Goal: Task Accomplishment & Management: Use online tool/utility

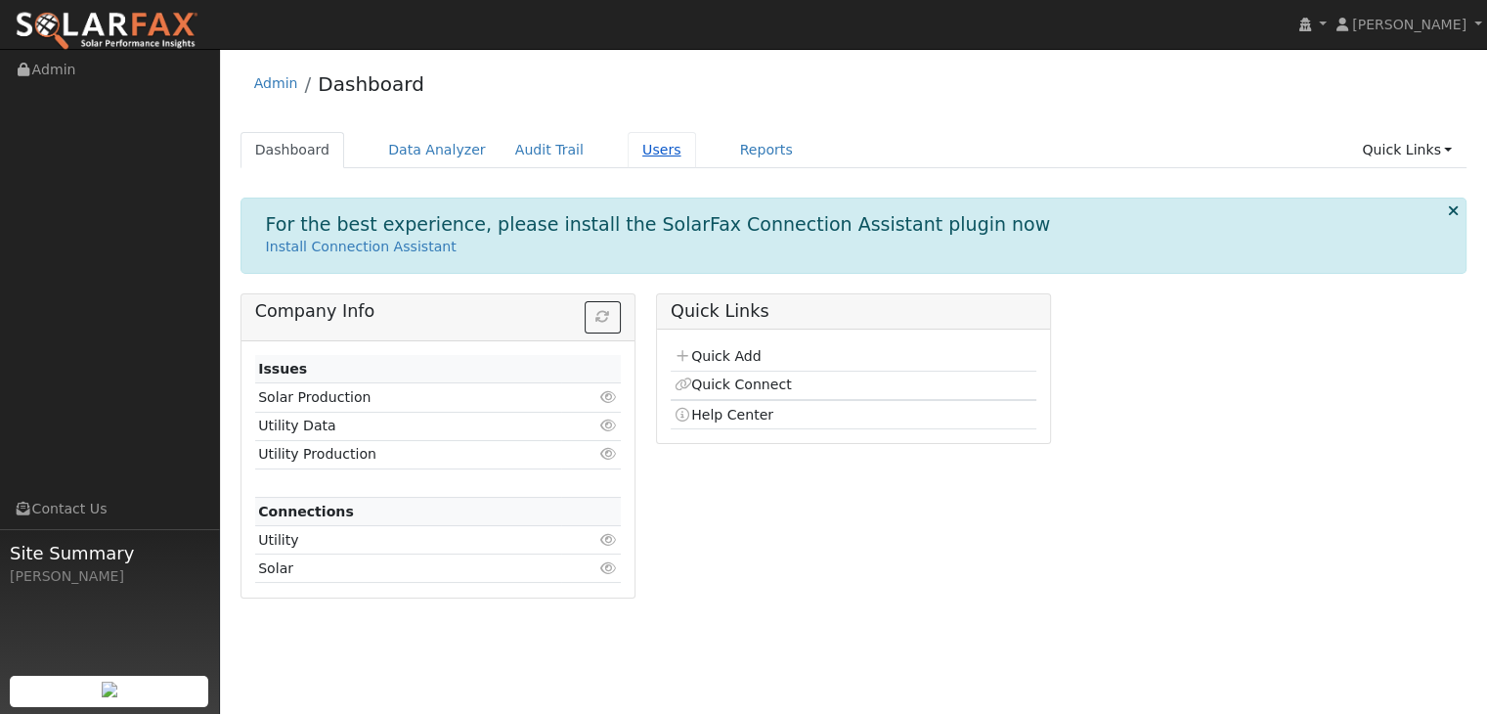
click at [632, 157] on link "Users" at bounding box center [661, 150] width 68 height 36
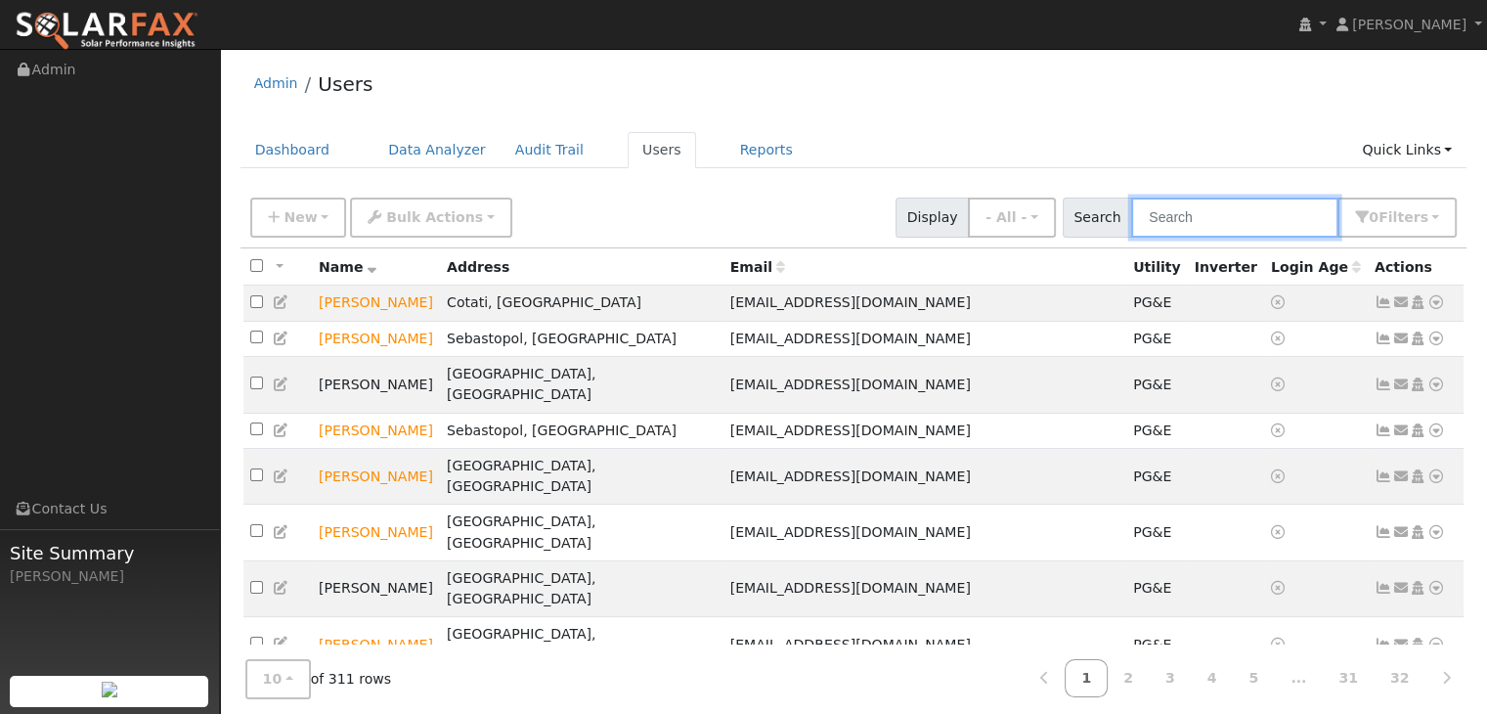
click at [1195, 218] on input "text" at bounding box center [1234, 217] width 207 height 40
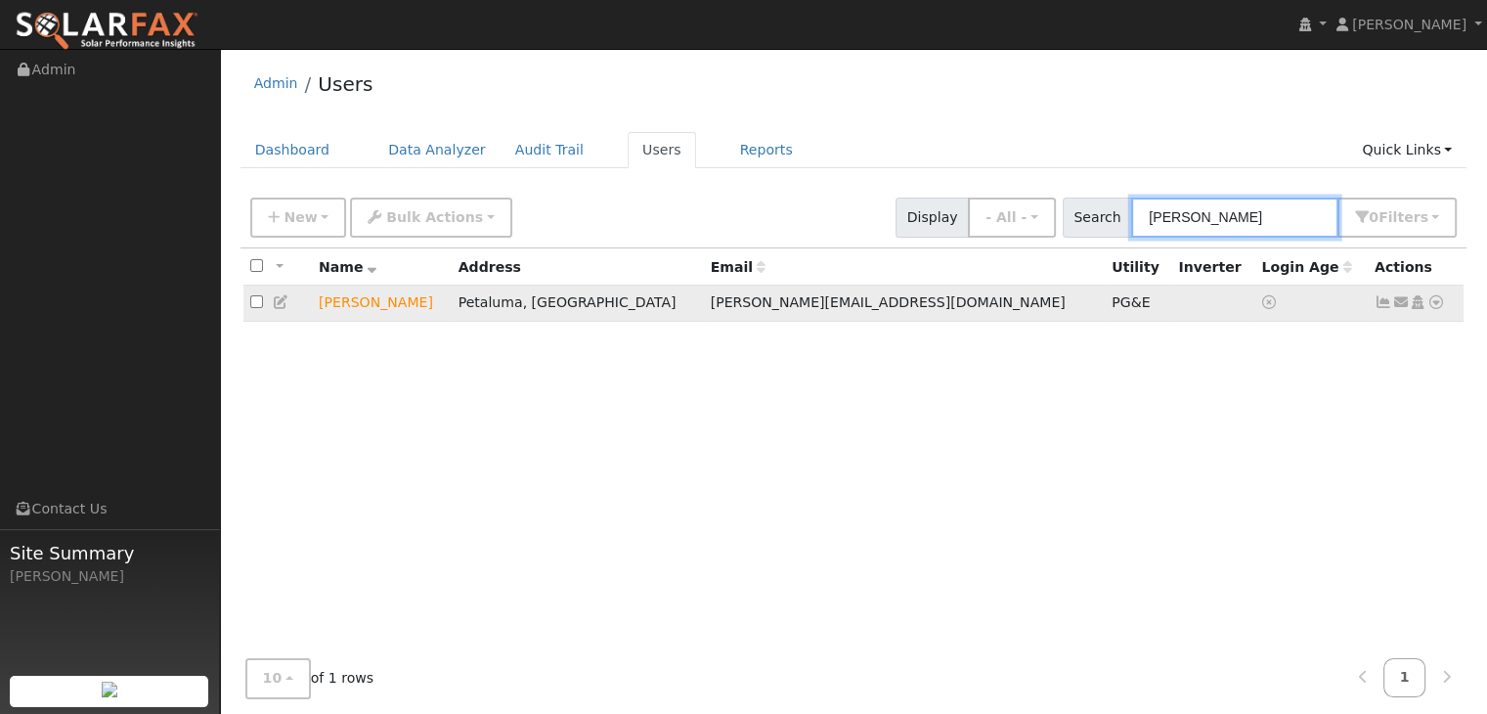
type input "[PERSON_NAME]"
click at [1436, 306] on icon at bounding box center [1436, 302] width 18 height 14
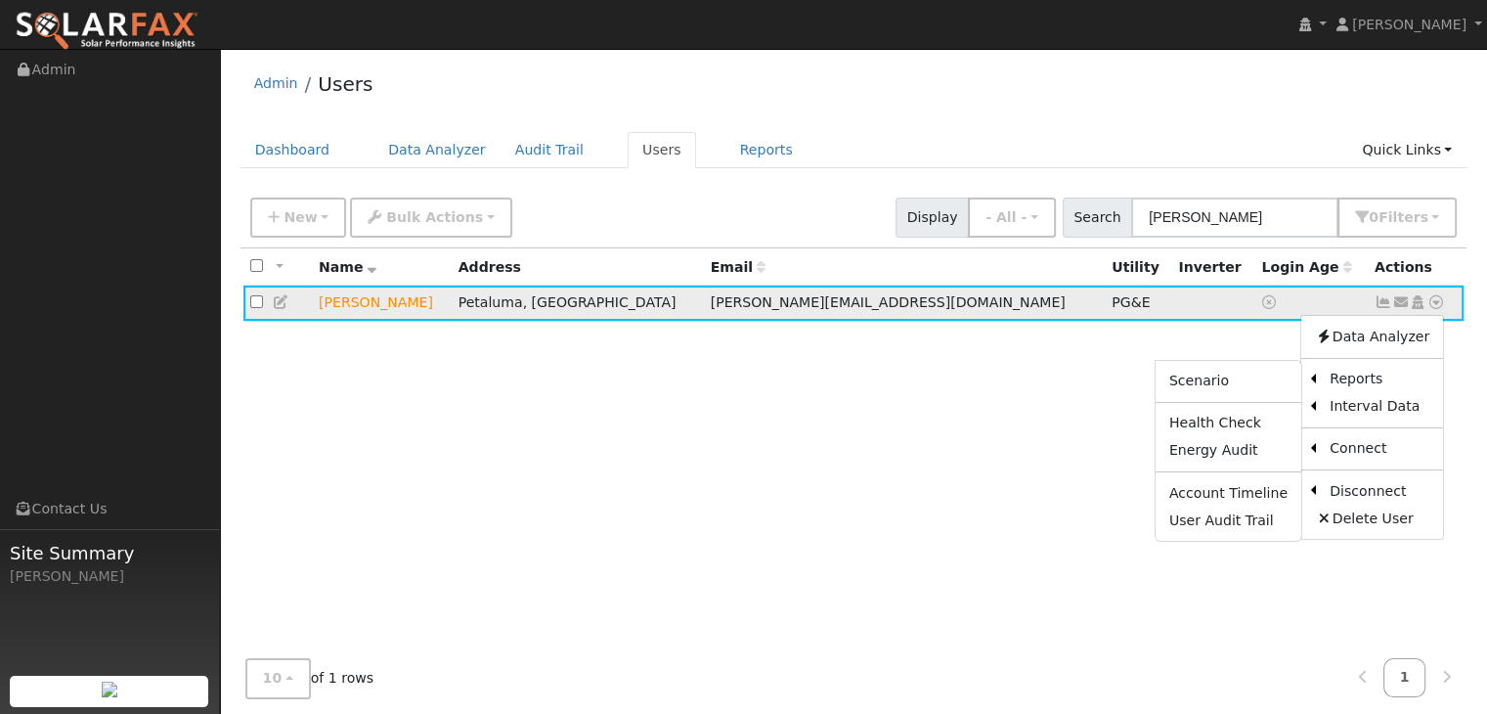
click at [1256, 464] on ul "Scenario Health Check Energy Audit Account Timeline User Audit Trail" at bounding box center [1228, 451] width 148 height 183
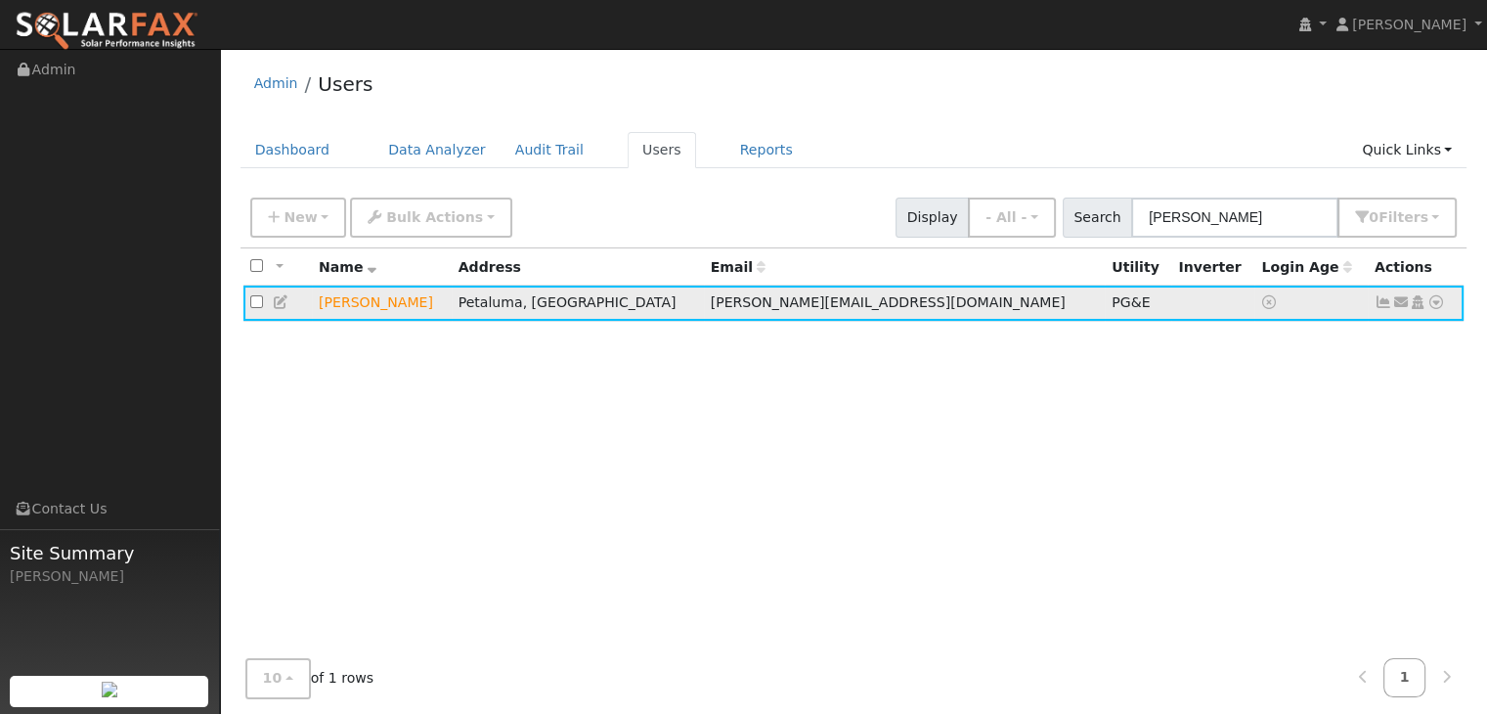
click at [1432, 306] on icon at bounding box center [1436, 302] width 18 height 14
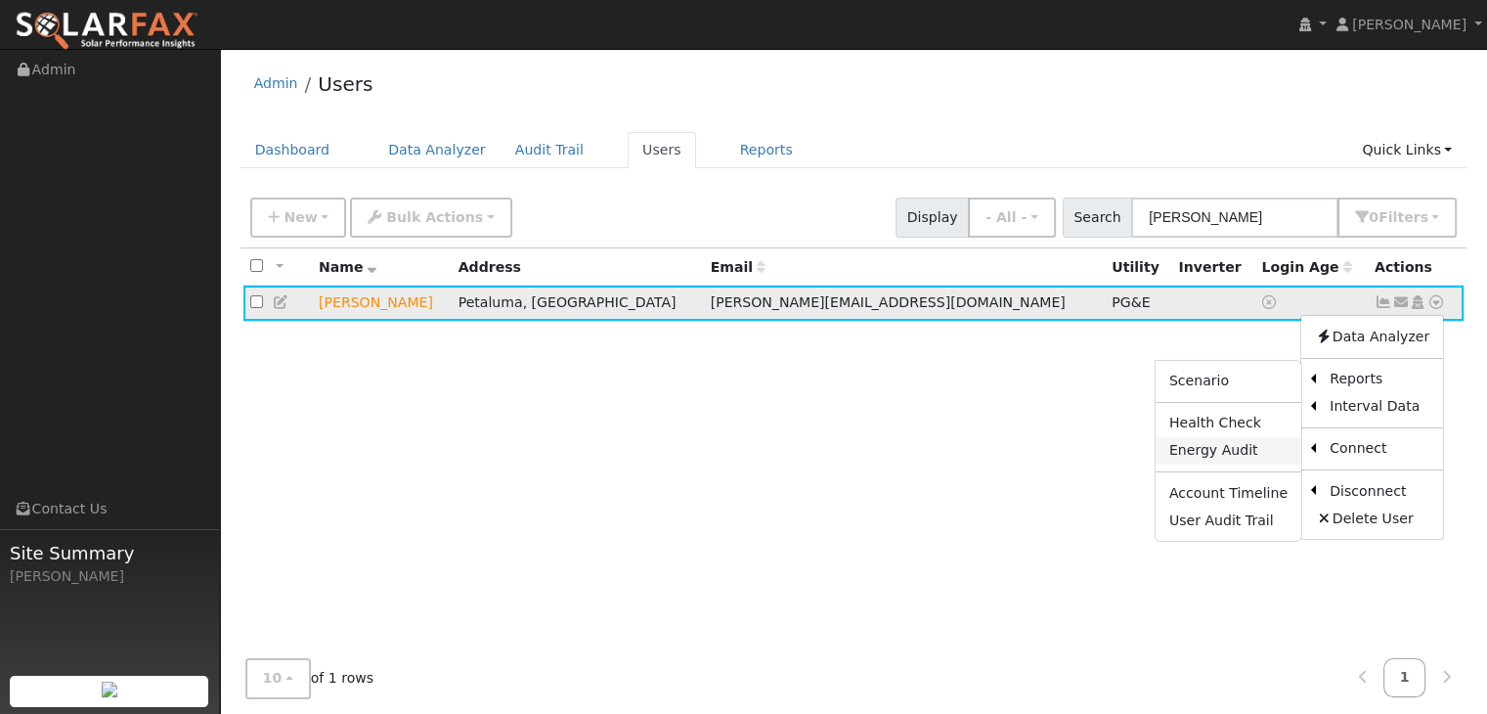
click at [1229, 458] on link "Energy Audit" at bounding box center [1228, 450] width 146 height 27
